Goal: Check status: Check status

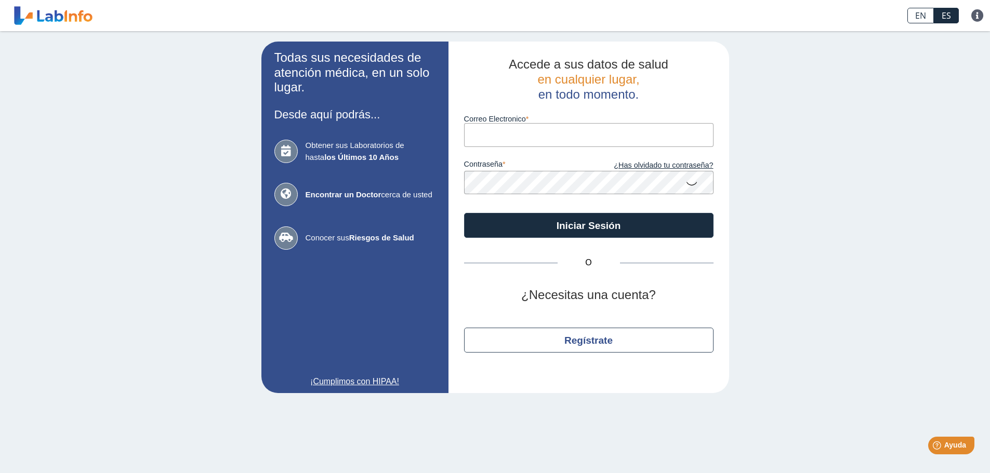
click at [518, 136] on input "Correo Electronico" at bounding box center [588, 134] width 249 height 23
type input "[EMAIL_ADDRESS][DOMAIN_NAME]"
click at [464, 213] on button "Iniciar Sesión" at bounding box center [588, 225] width 249 height 25
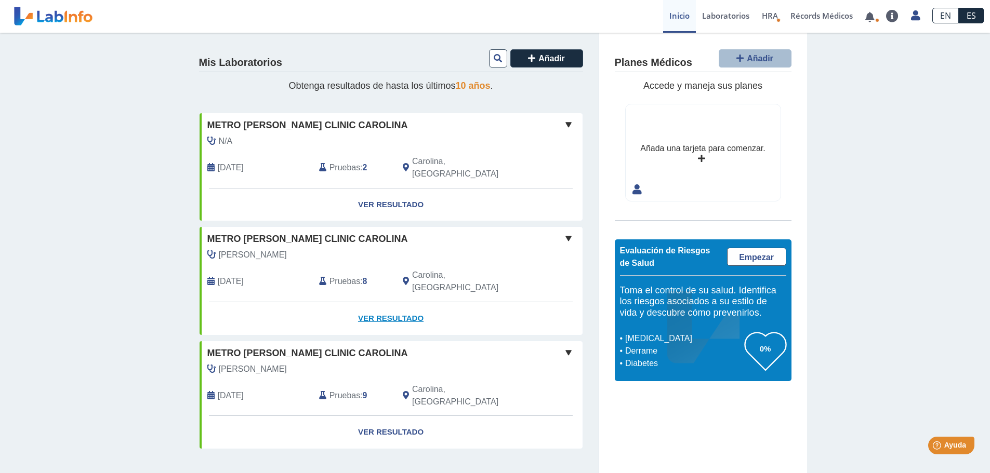
click at [378, 302] on link "Ver Resultado" at bounding box center [391, 318] width 383 height 33
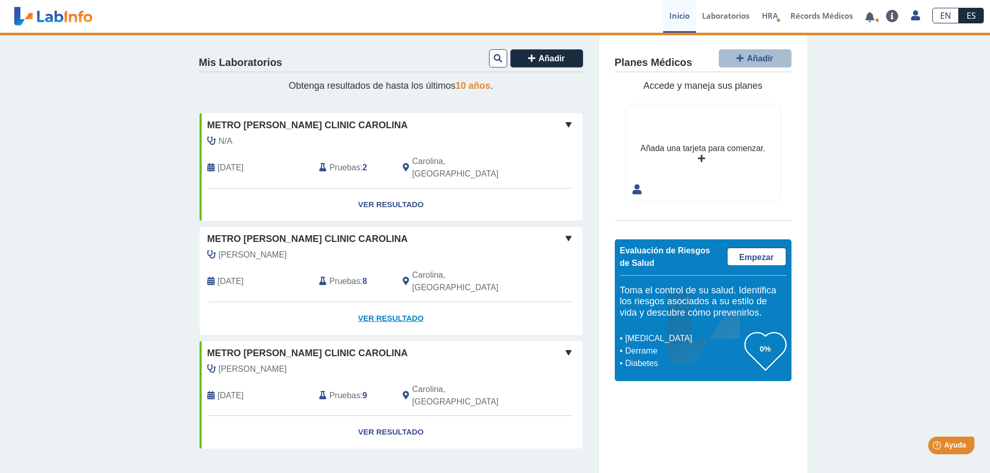
click at [389, 302] on link "Ver Resultado" at bounding box center [391, 318] width 383 height 33
click at [406, 302] on link "Ver Resultado" at bounding box center [391, 318] width 383 height 33
click at [401, 302] on link "Ver Resultado" at bounding box center [391, 318] width 383 height 33
click at [397, 302] on link "Ver Resultado" at bounding box center [391, 318] width 383 height 33
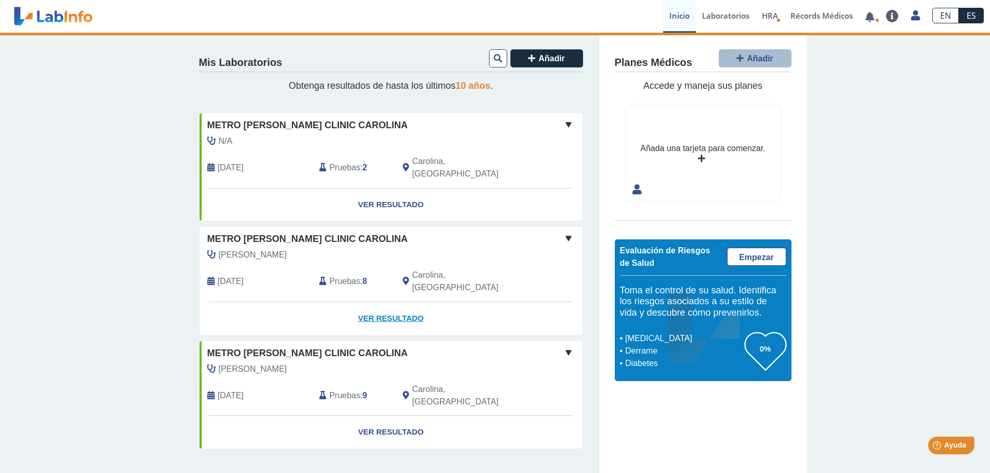
click at [396, 302] on link "Ver Resultado" at bounding box center [391, 318] width 383 height 33
click at [385, 193] on link "Ver Resultado" at bounding box center [391, 205] width 383 height 33
click at [398, 416] on link "Ver Resultado" at bounding box center [391, 432] width 383 height 33
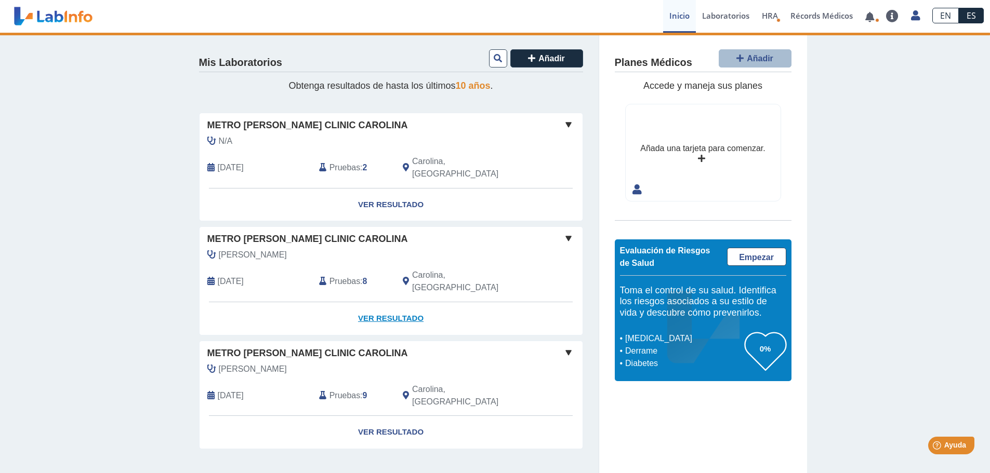
click at [405, 302] on link "Ver Resultado" at bounding box center [391, 318] width 383 height 33
click at [568, 232] on span at bounding box center [568, 238] width 12 height 12
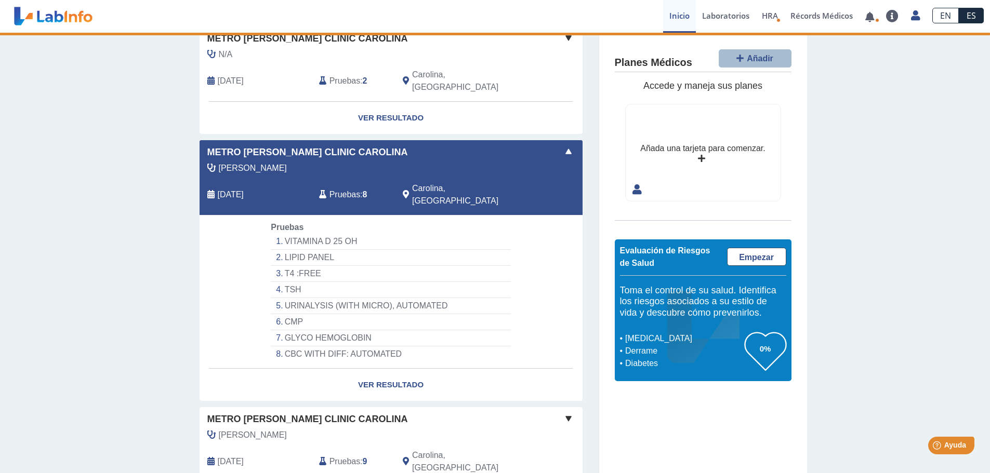
scroll to position [128, 0]
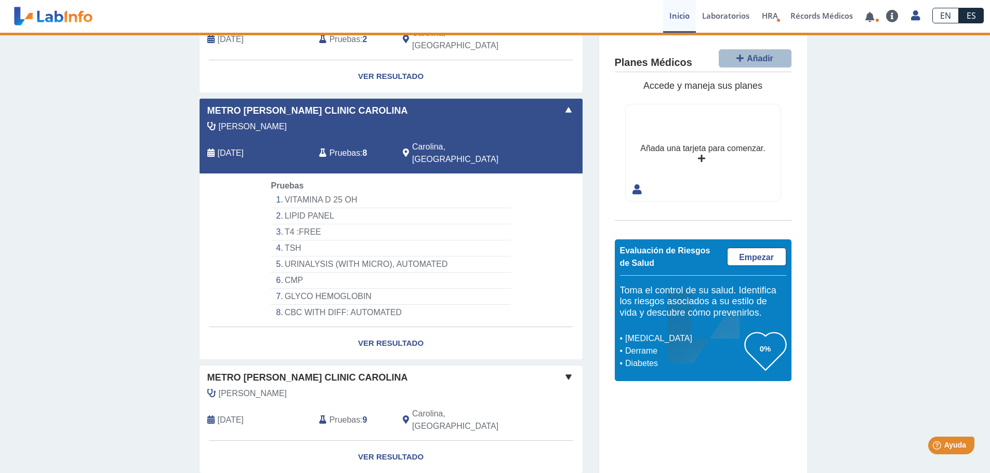
click at [567, 371] on span at bounding box center [568, 377] width 12 height 12
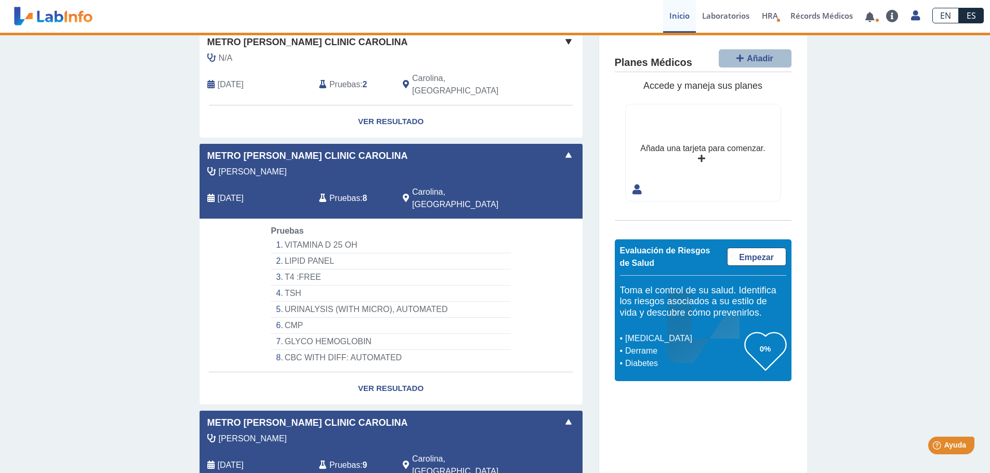
scroll to position [24, 0]
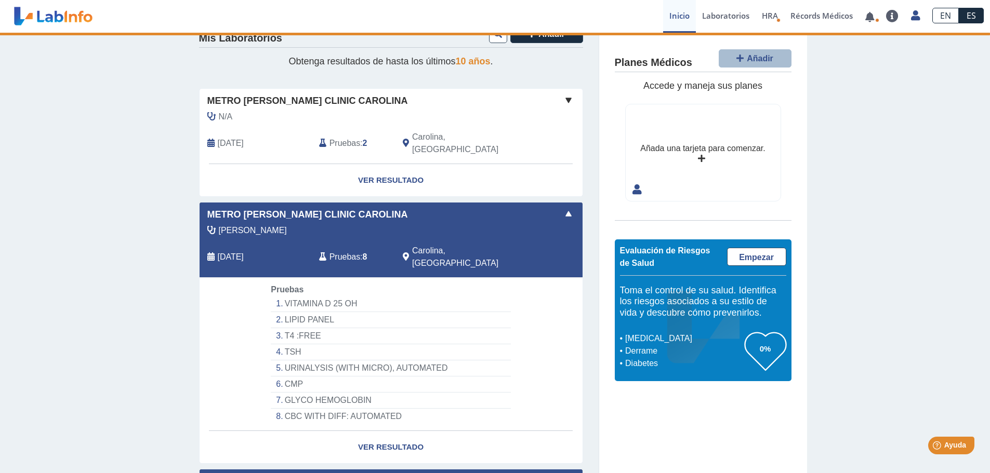
click at [565, 104] on span at bounding box center [568, 100] width 12 height 12
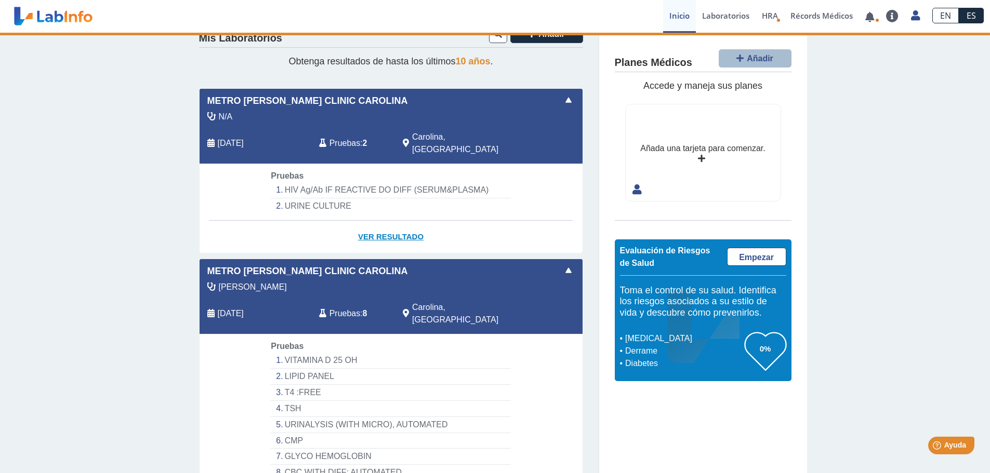
click at [404, 221] on link "Ver Resultado" at bounding box center [391, 237] width 383 height 33
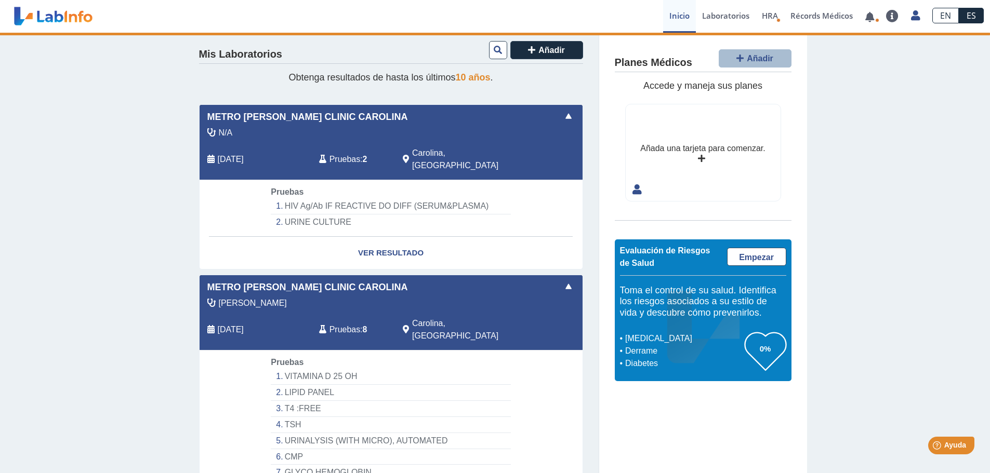
scroll to position [0, 0]
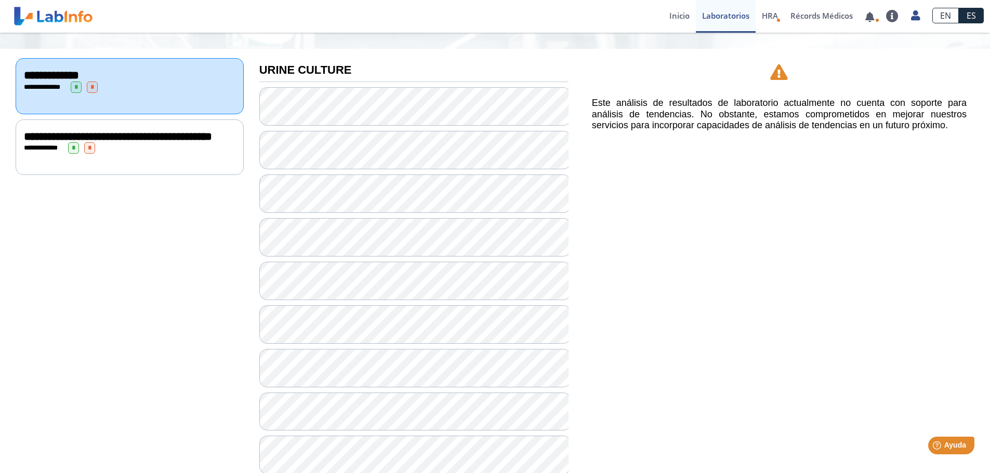
scroll to position [156, 0]
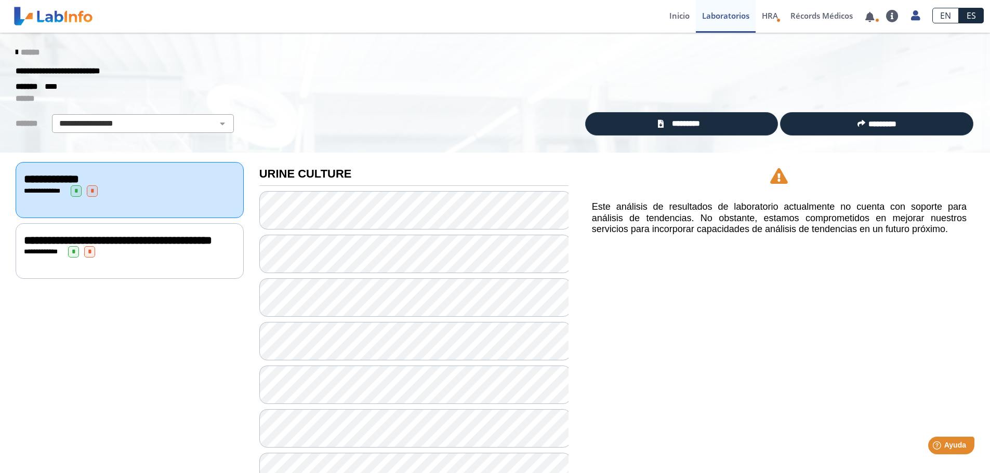
click at [204, 269] on div "**********" at bounding box center [130, 251] width 228 height 56
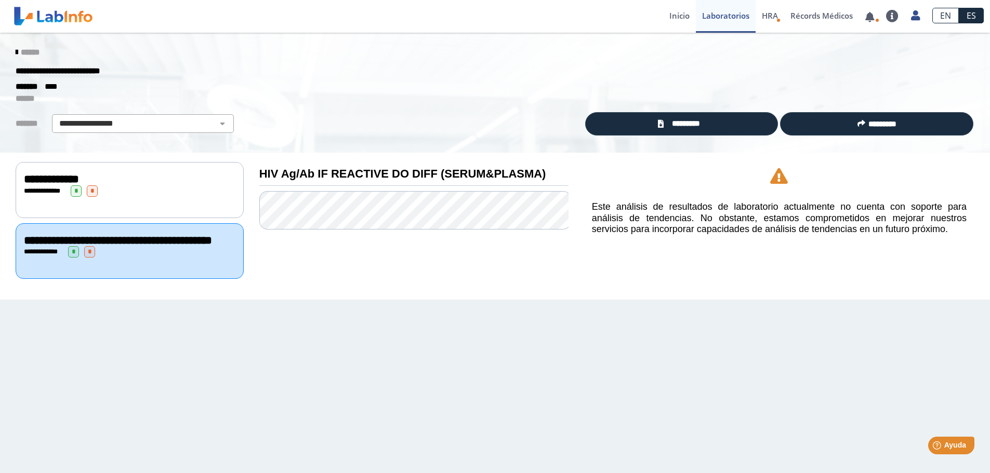
click at [133, 176] on div "**********" at bounding box center [130, 179] width 212 height 12
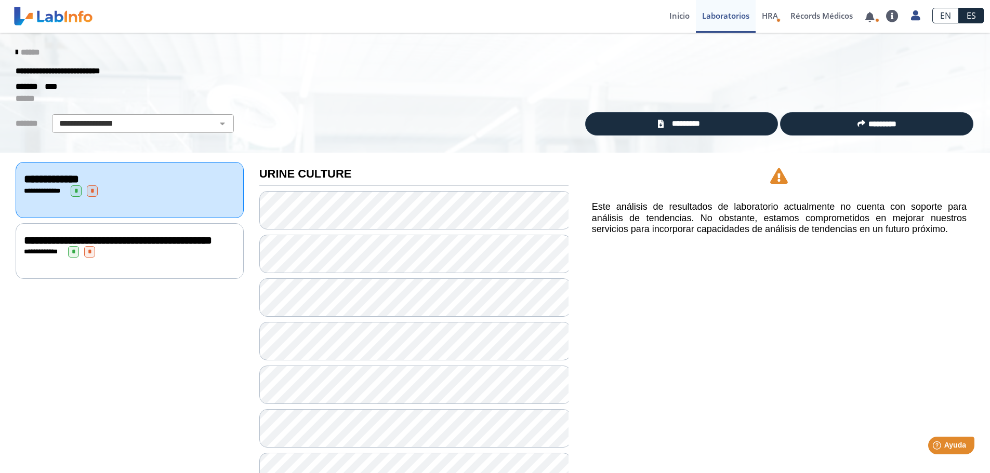
click at [30, 52] on span "******" at bounding box center [30, 52] width 19 height 8
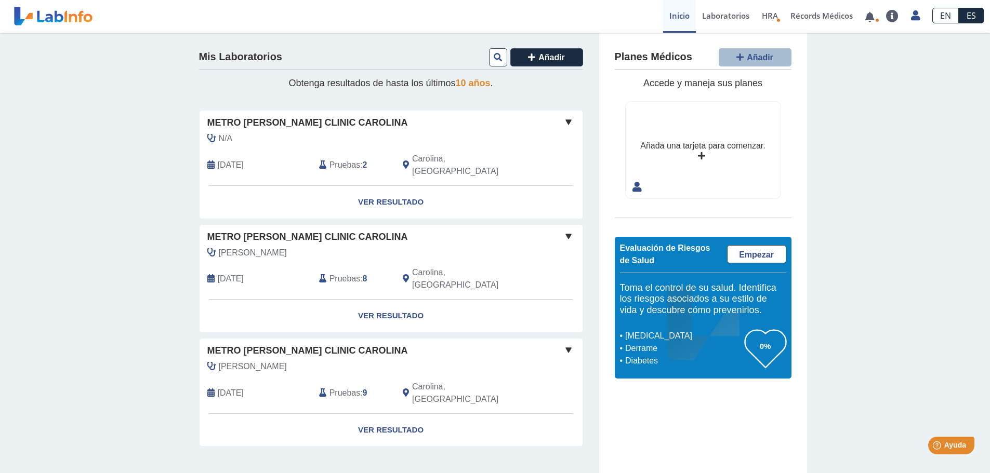
click at [477, 267] on div "Carolina, [GEOGRAPHIC_DATA]" at bounding box center [465, 279] width 140 height 25
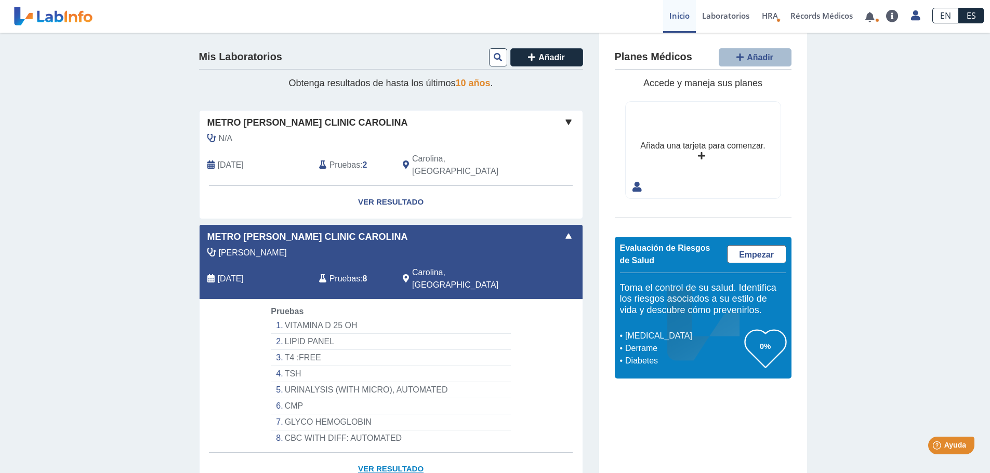
click at [398, 453] on link "Ver Resultado" at bounding box center [391, 469] width 383 height 33
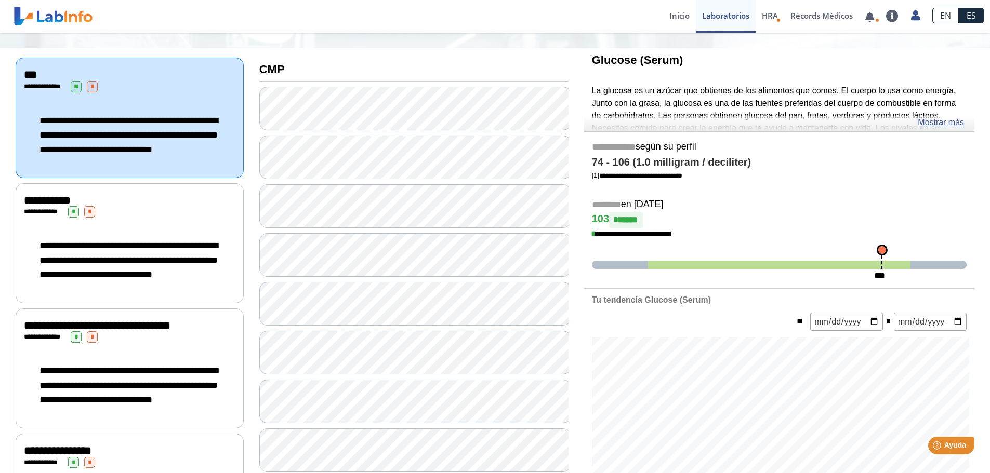
scroll to position [90, 0]
